Goal: Find specific page/section: Find specific page/section

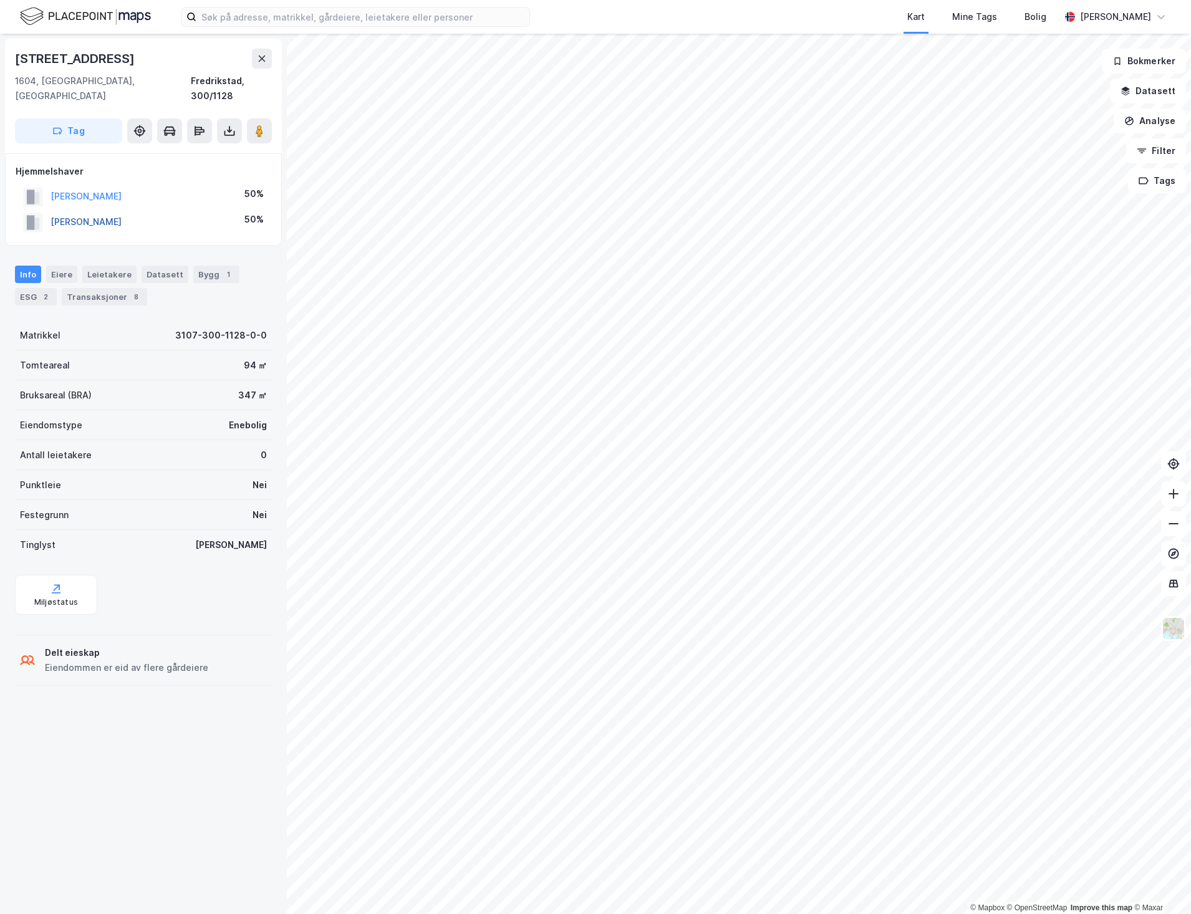
click at [0, 0] on button "[PERSON_NAME]" at bounding box center [0, 0] width 0 height 0
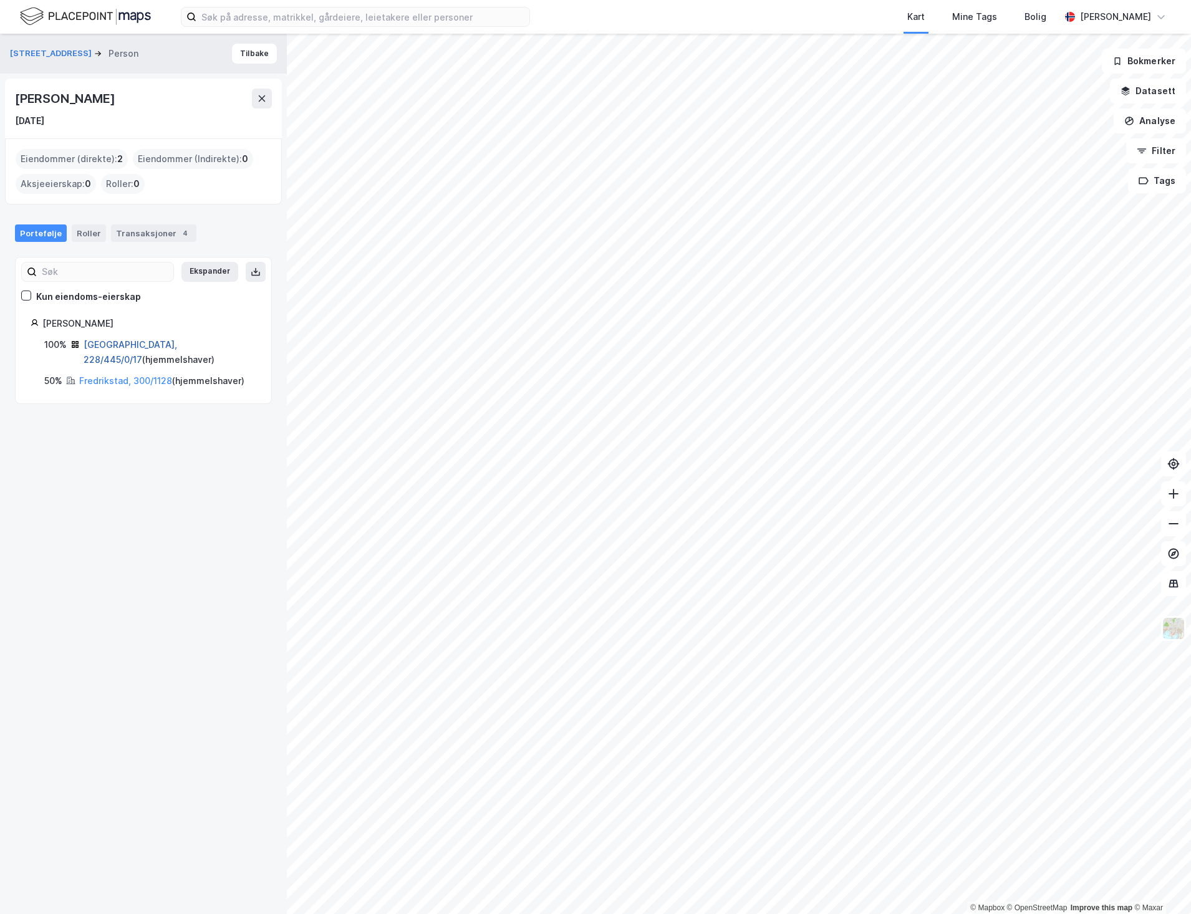
click at [127, 340] on link "[GEOGRAPHIC_DATA], 228/445/0/17" at bounding box center [131, 352] width 94 height 26
